Goal: Information Seeking & Learning: Learn about a topic

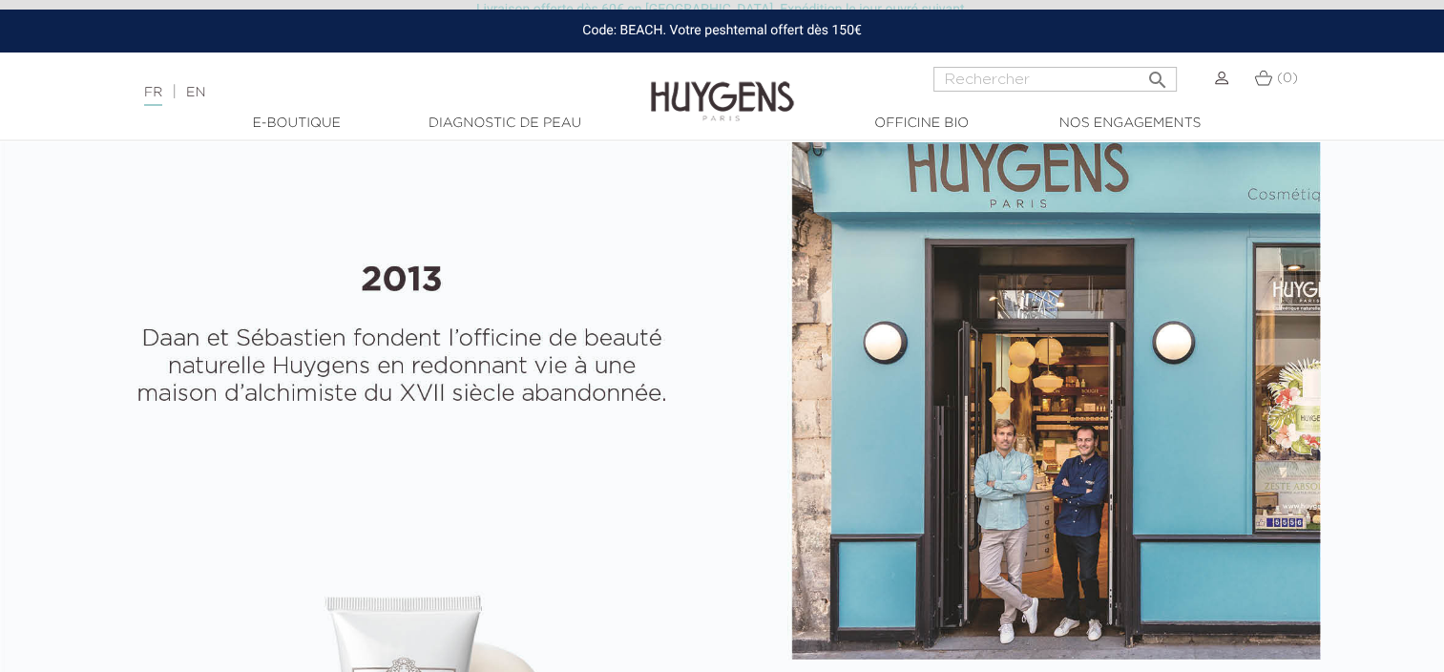
scroll to position [763, 0]
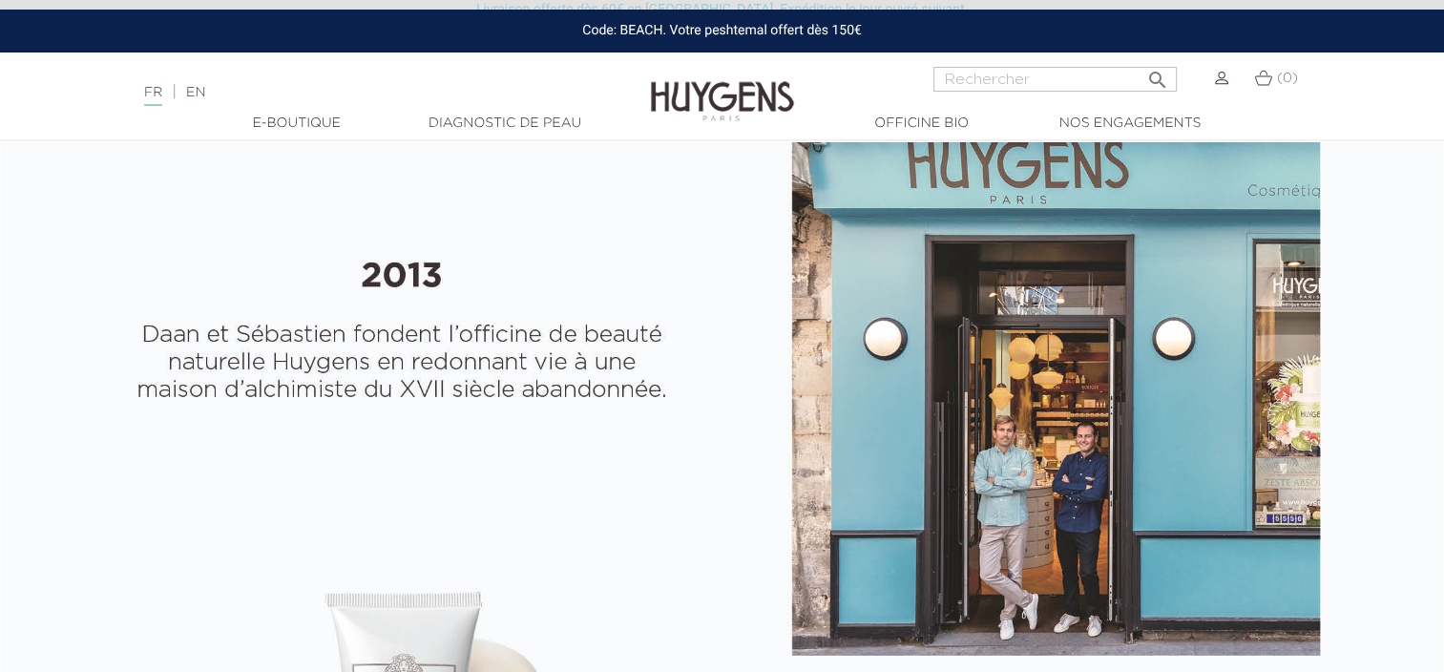
select select "FR"
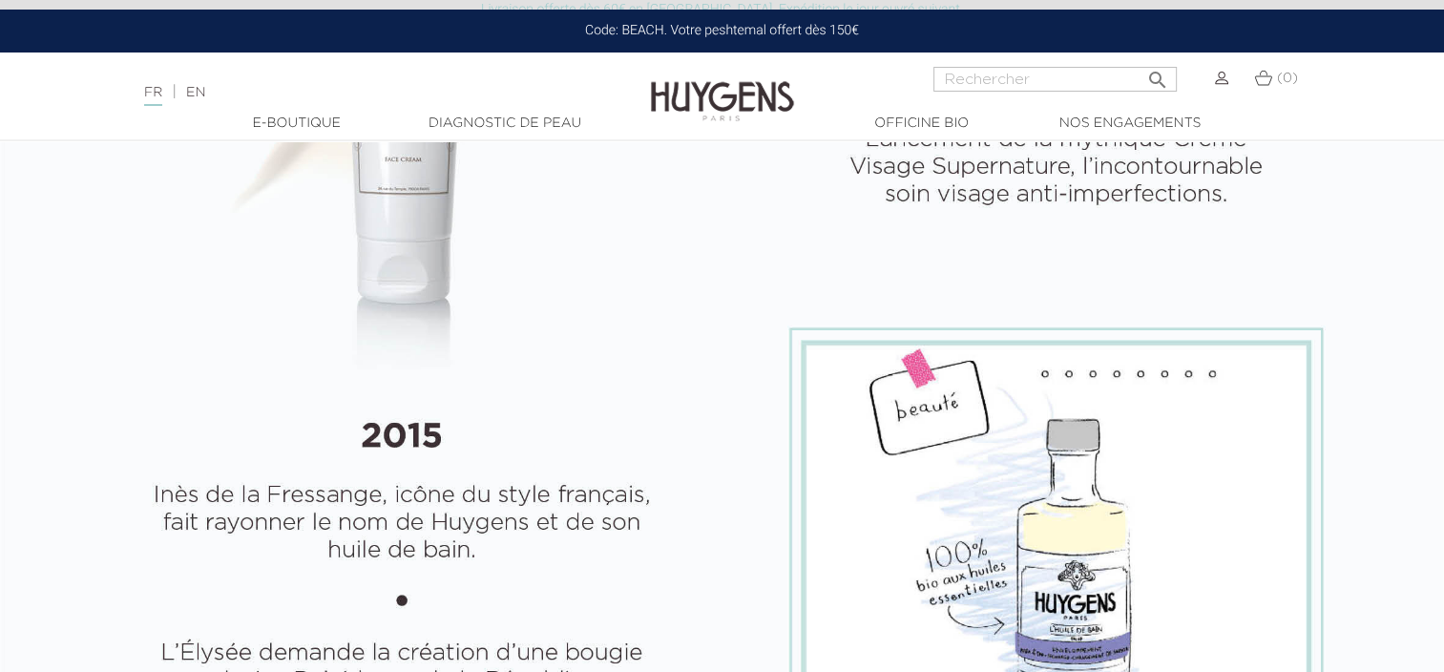
scroll to position [1527, 0]
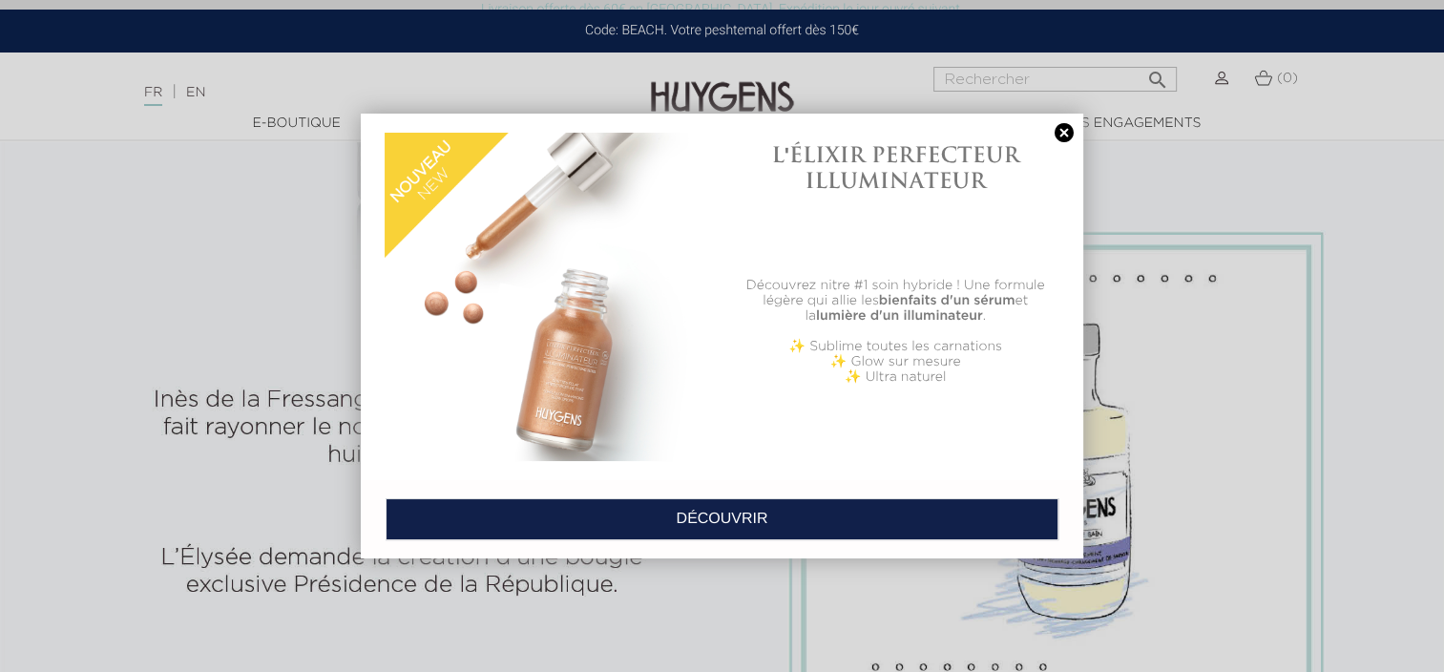
click at [1061, 133] on link at bounding box center [1064, 133] width 27 height 20
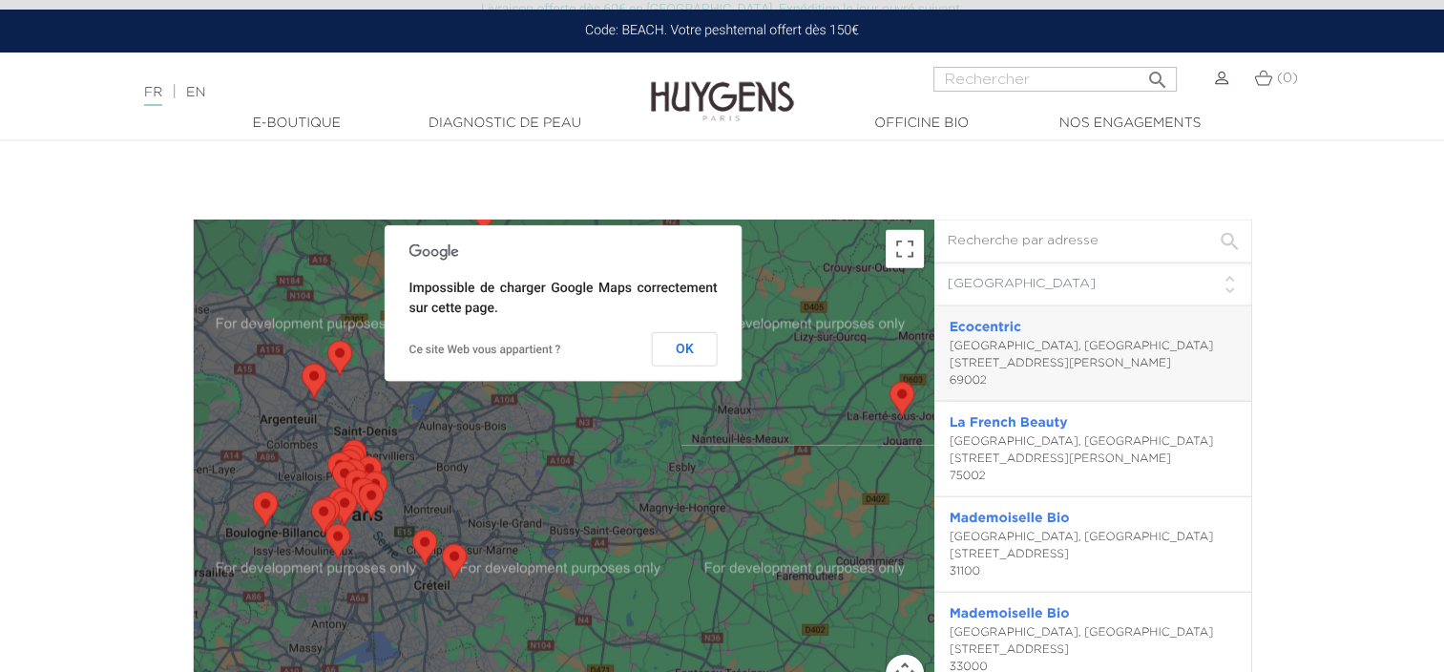
scroll to position [4103, 0]
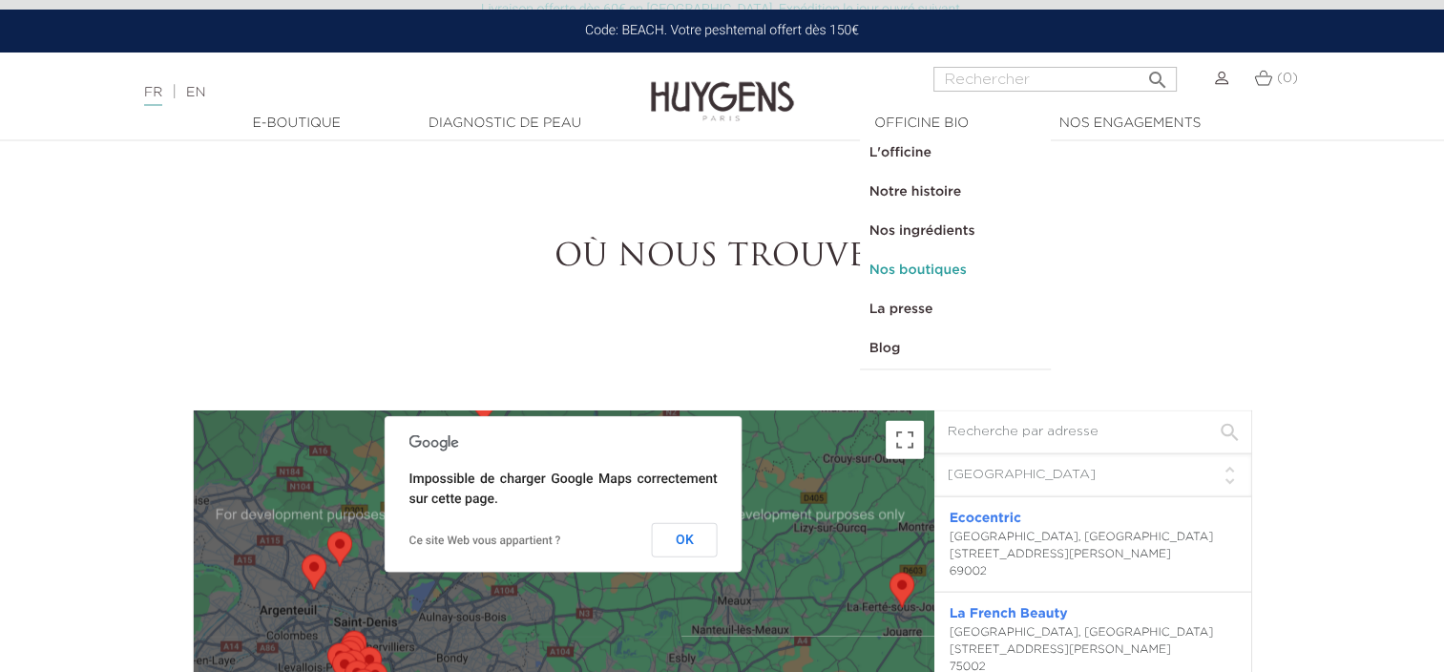
click at [939, 274] on link "Nos boutiques" at bounding box center [955, 270] width 191 height 39
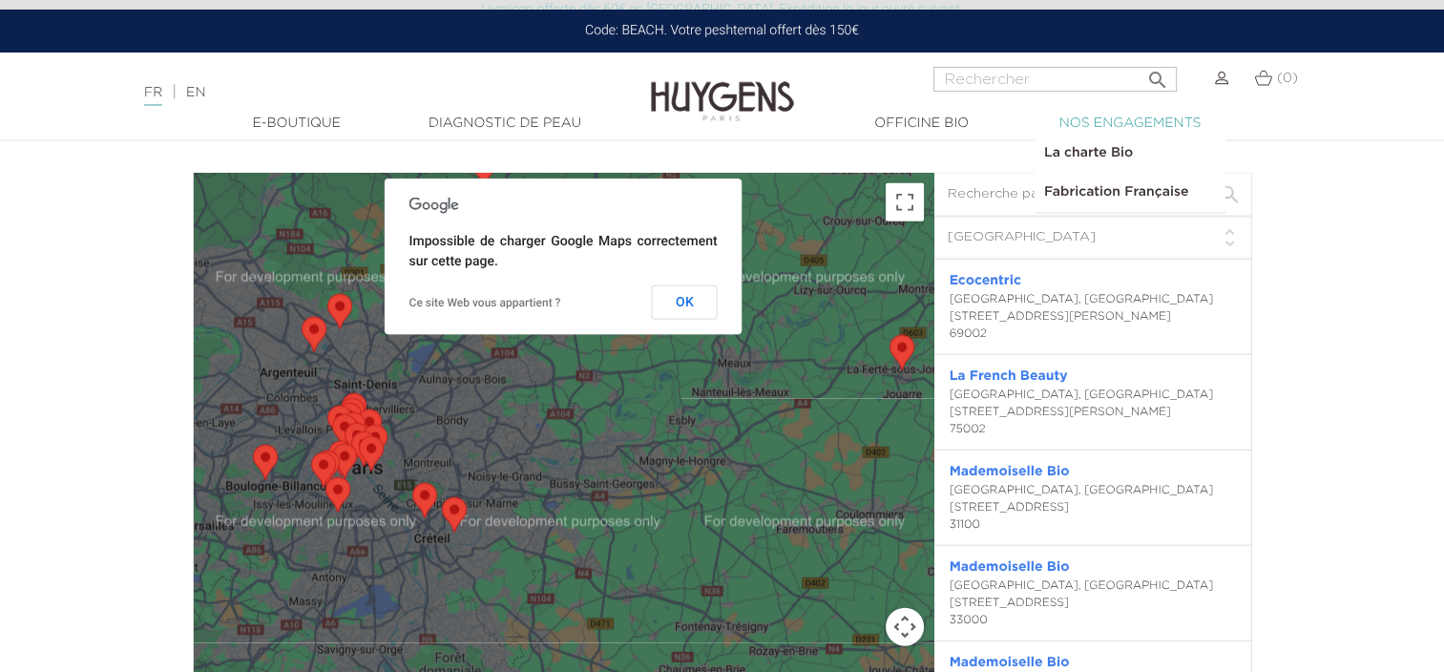
click at [1152, 118] on link "  Nos engagements" at bounding box center [1129, 124] width 191 height 20
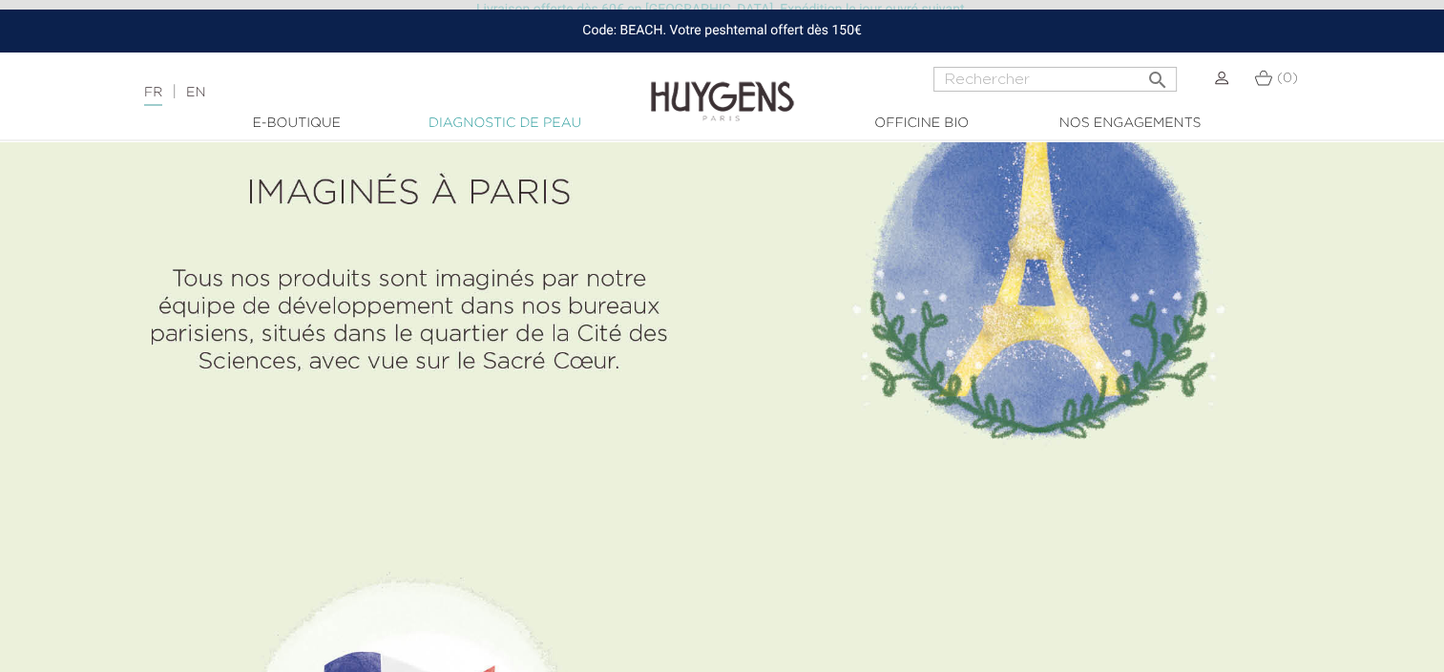
scroll to position [6297, 0]
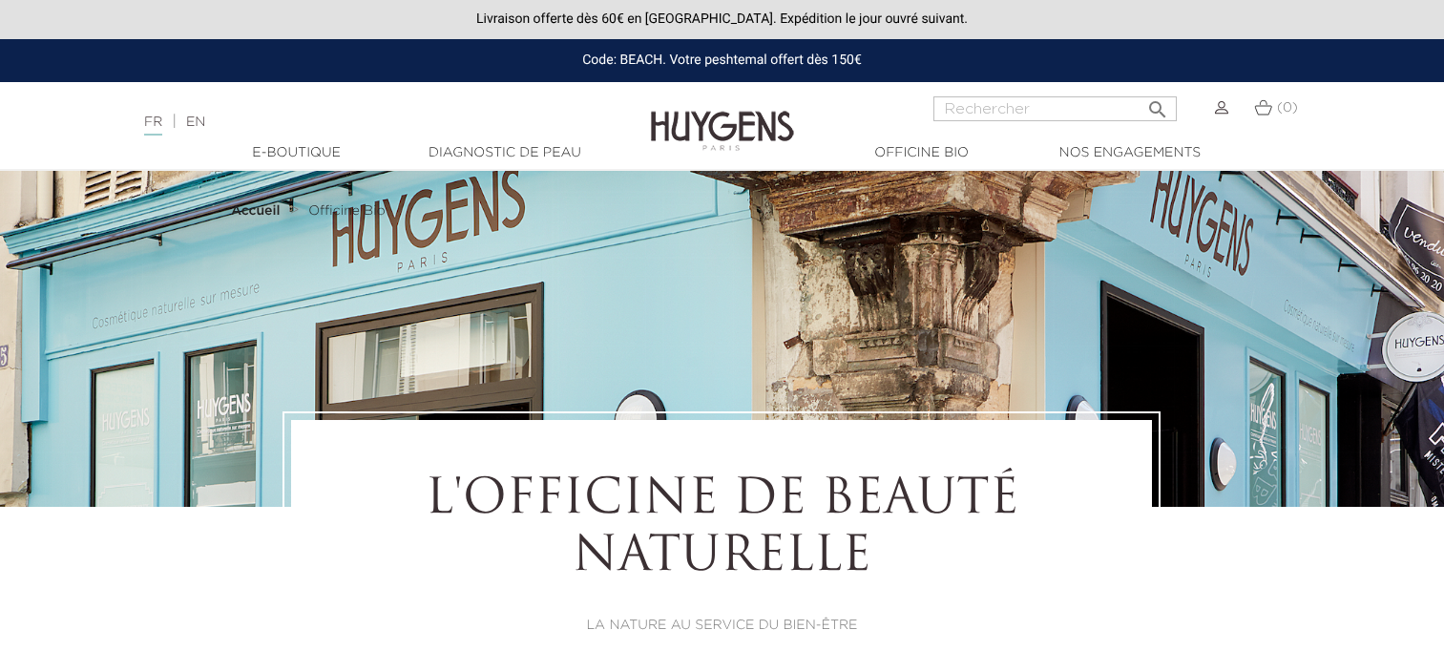
select select "FR"
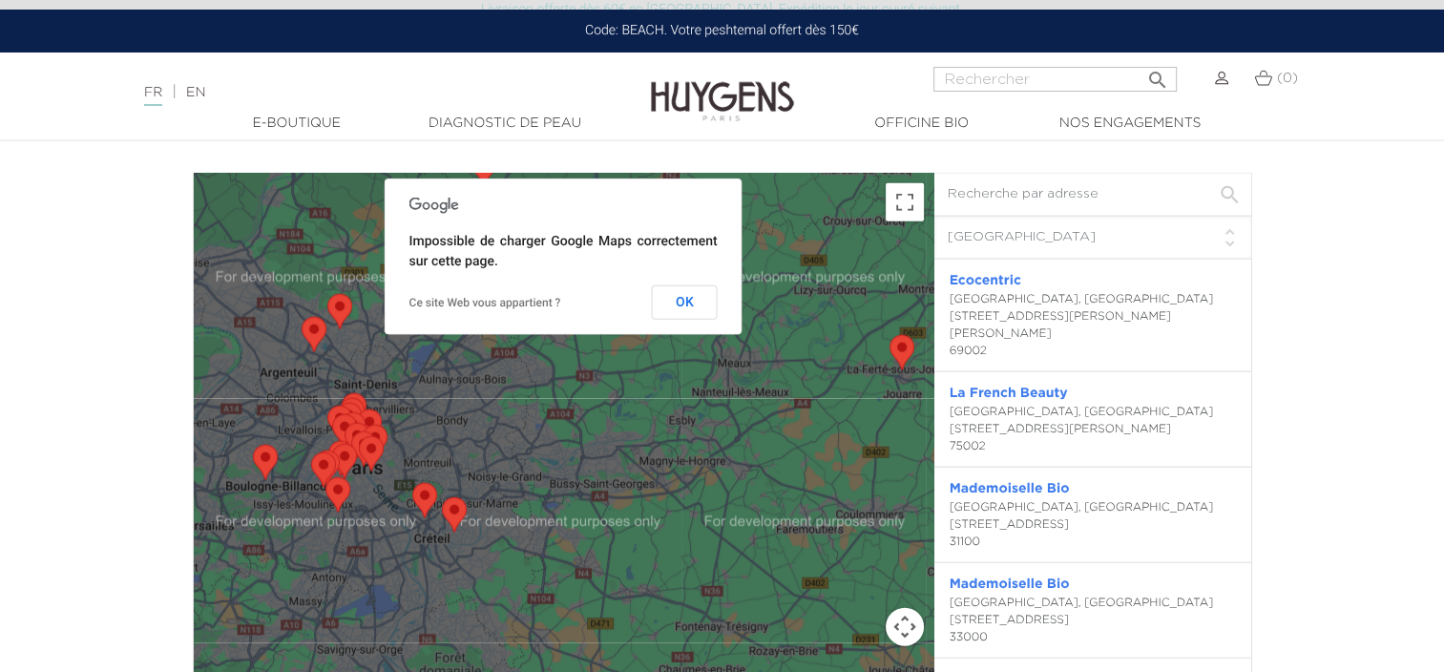
scroll to position [4103, 0]
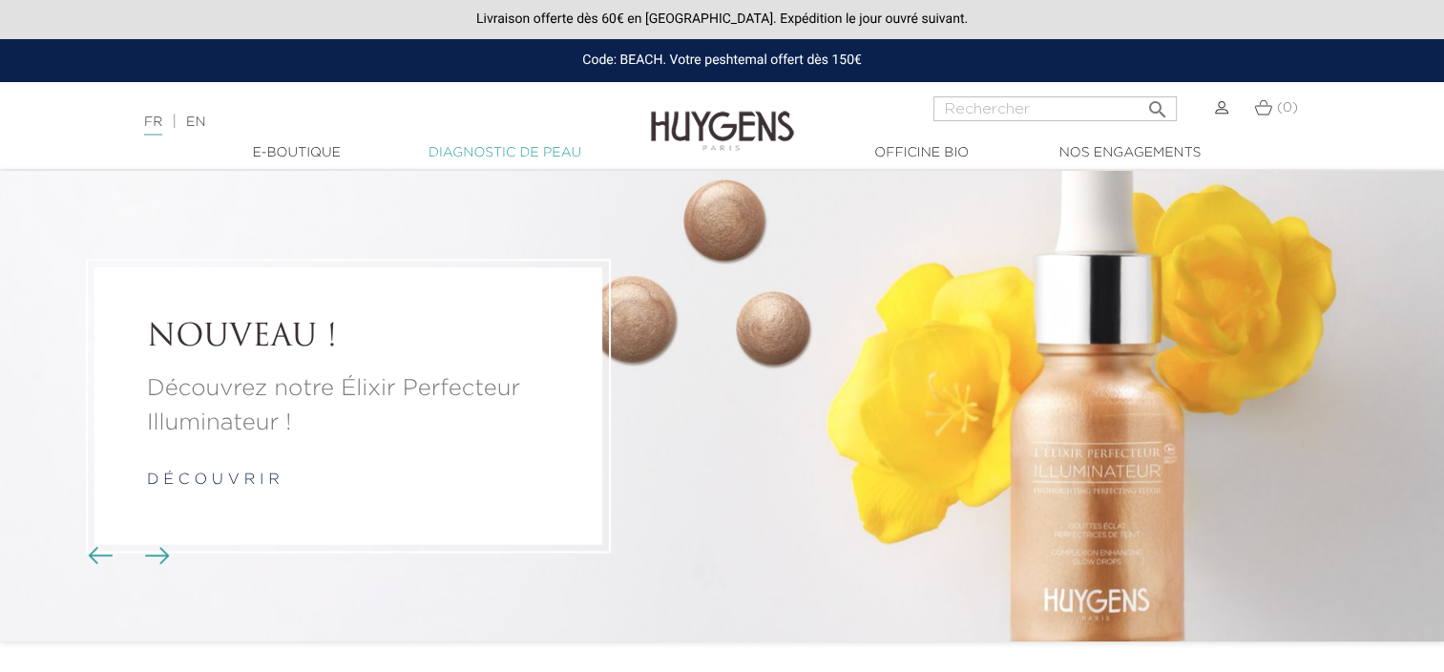
click at [510, 147] on link "Diagnostic de peau" at bounding box center [504, 153] width 191 height 20
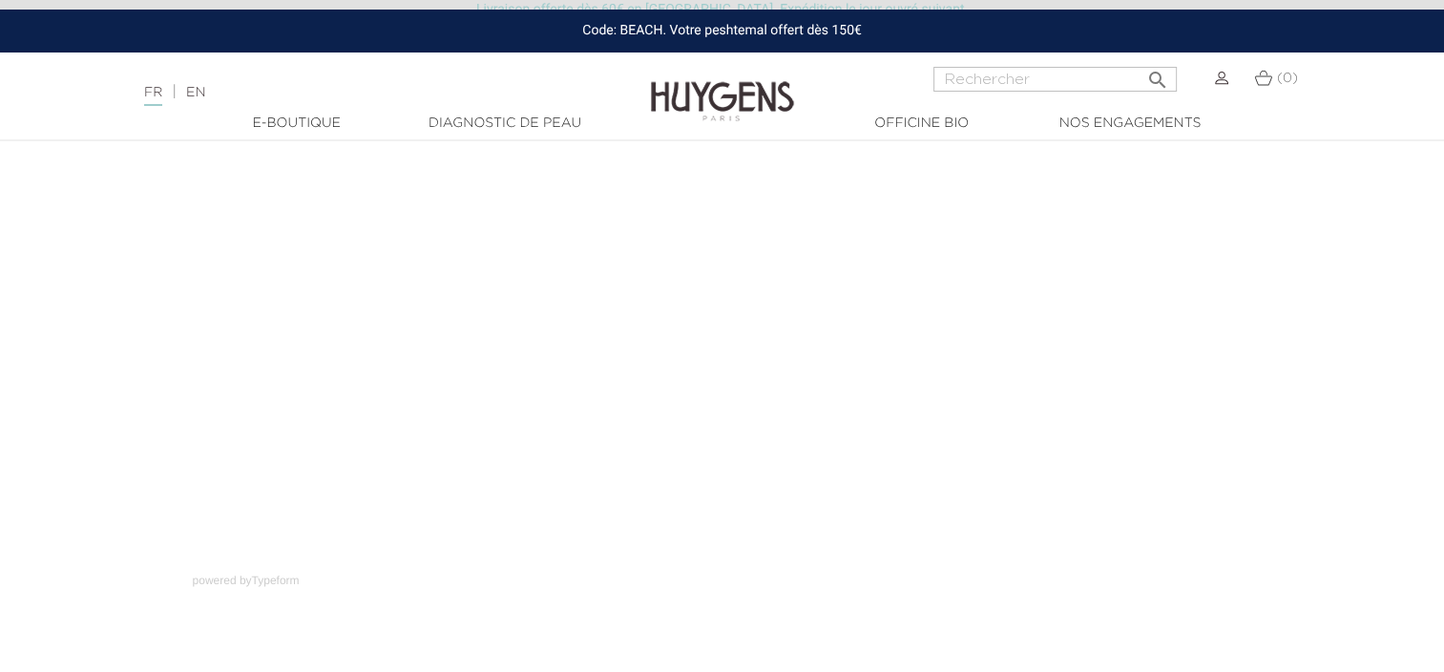
scroll to position [202, 0]
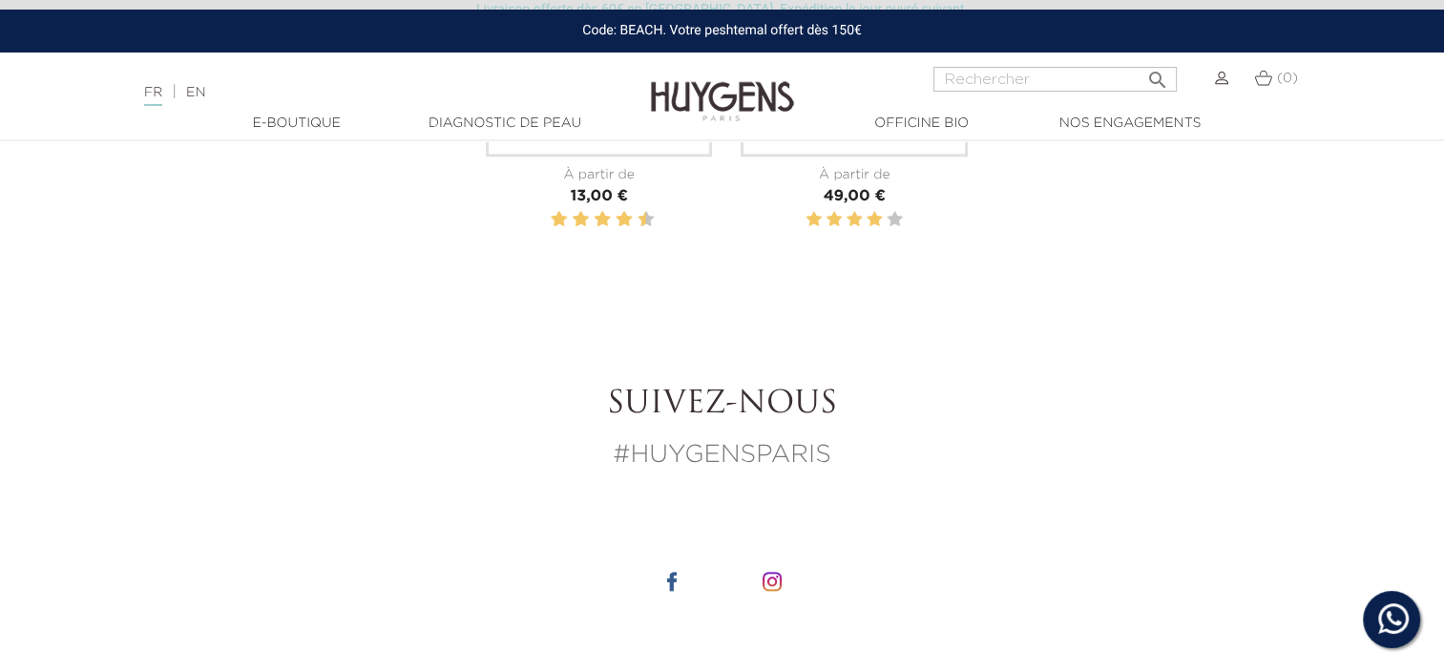
scroll to position [2099, 0]
